Goal: Task Accomplishment & Management: Use online tool/utility

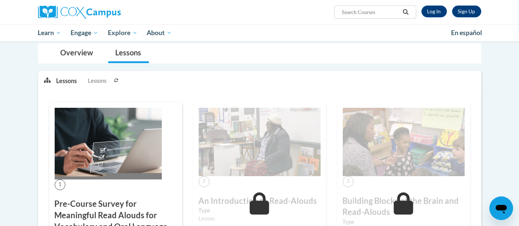
scroll to position [81, 0]
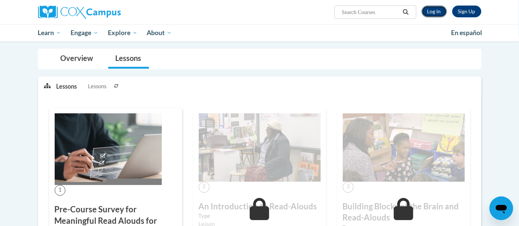
click at [443, 7] on link "Log In" at bounding box center [433, 12] width 25 height 12
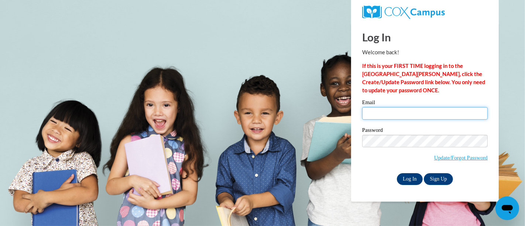
type input "cmpalac@sunprairieschools.org"
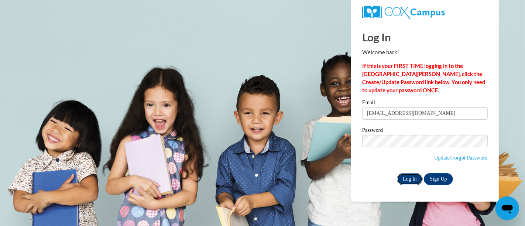
click at [416, 174] on input "Log In" at bounding box center [410, 179] width 26 height 12
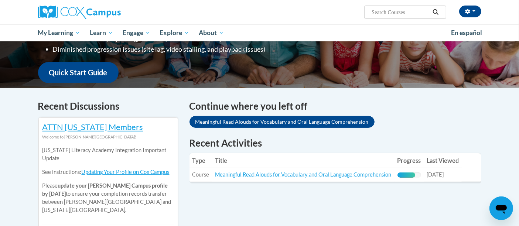
scroll to position [166, 0]
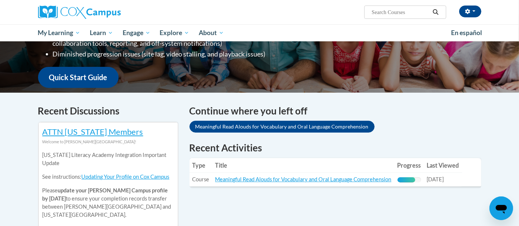
click at [319, 187] on div "Recent Activities Type Title Progress Last Viewed Type: Course Title: Meaningfu…" at bounding box center [335, 165] width 292 height 48
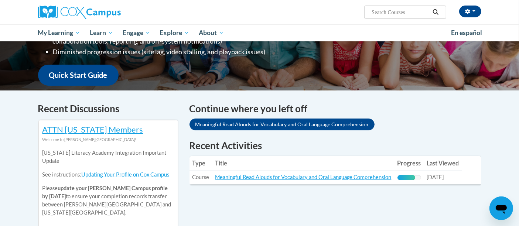
scroll to position [169, 0]
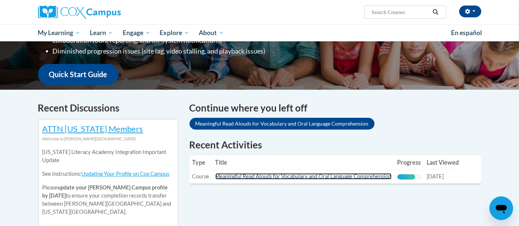
click at [330, 175] on link "Meaningful Read Alouds for Vocabulary and Oral Language Comprehension" at bounding box center [303, 176] width 176 height 6
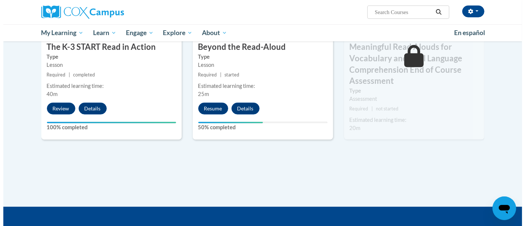
scroll to position [457, 0]
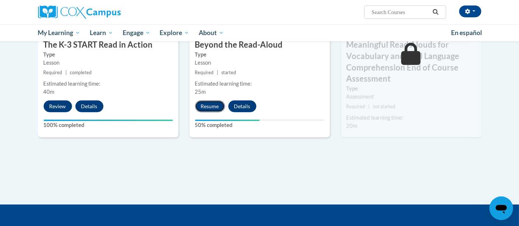
click at [217, 108] on button "Resume" at bounding box center [210, 106] width 30 height 12
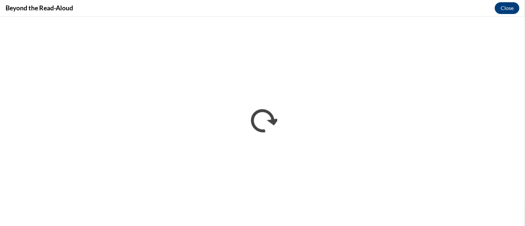
scroll to position [0, 0]
